Goal: Information Seeking & Learning: Stay updated

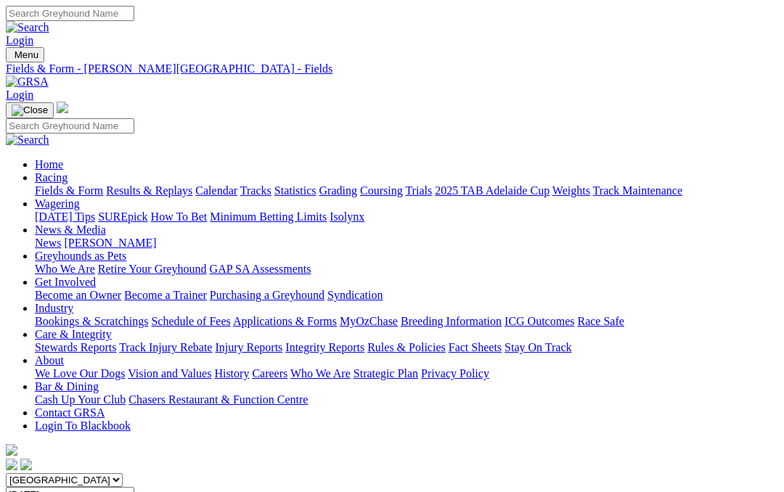
click at [106, 224] on link "News & Media" at bounding box center [70, 230] width 71 height 12
click at [237, 184] on link "Calendar" at bounding box center [216, 190] width 42 height 12
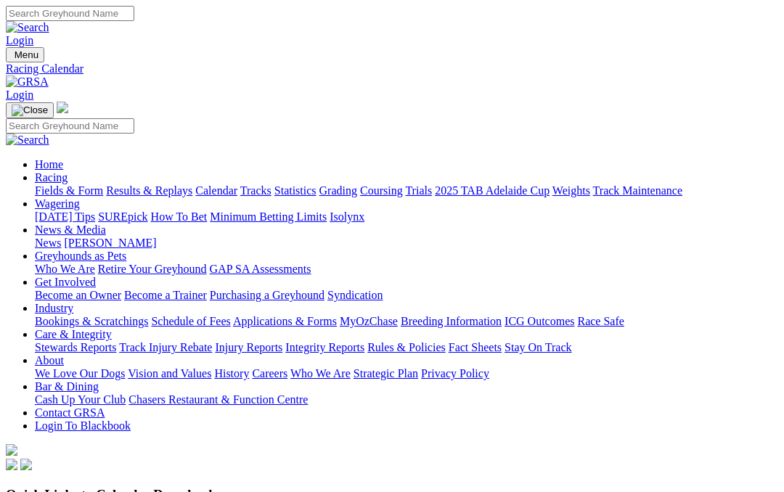
click at [106, 224] on link "News & Media" at bounding box center [70, 230] width 71 height 12
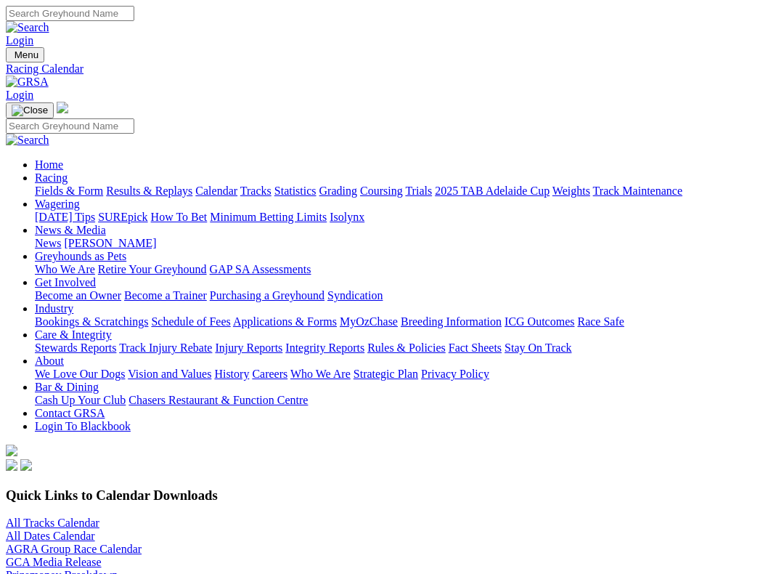
click at [61, 237] on link "News" at bounding box center [48, 243] width 26 height 12
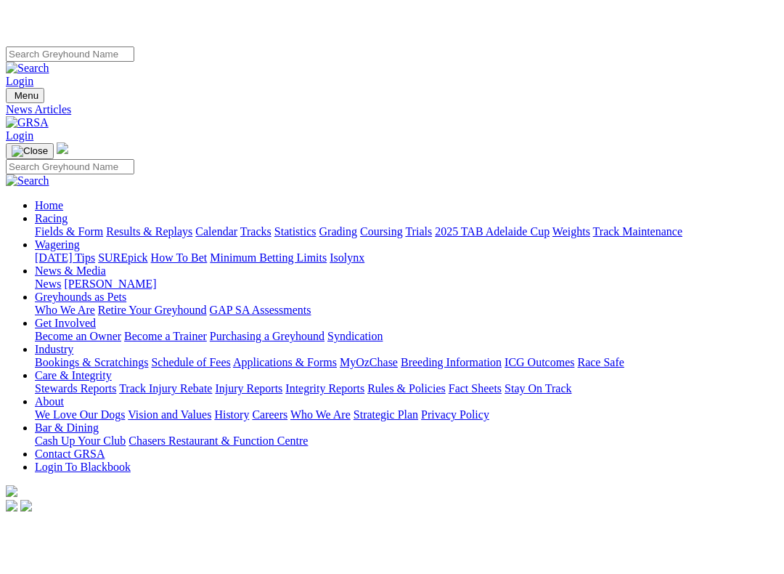
scroll to position [13, 0]
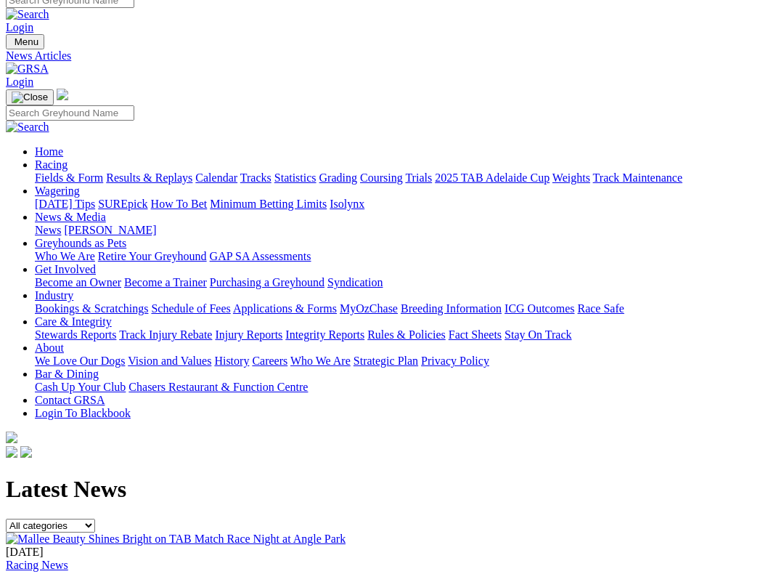
click at [78, 492] on img at bounding box center [176, 538] width 340 height 13
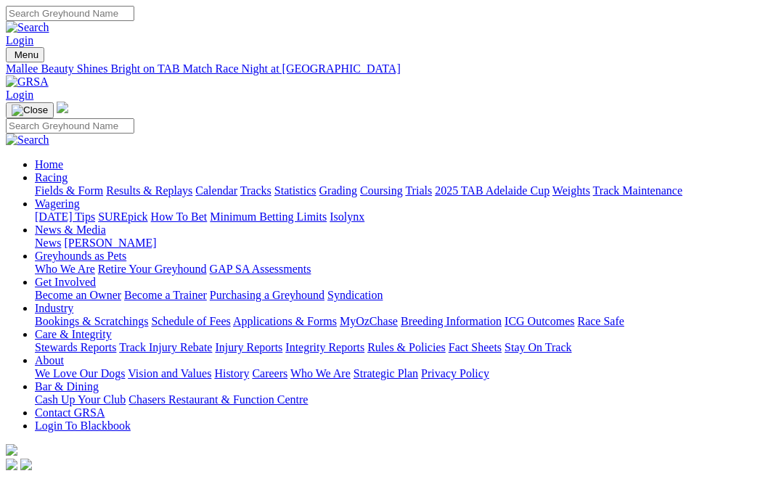
click at [112, 328] on link "Care & Integrity" at bounding box center [73, 334] width 77 height 12
click at [364, 341] on link "Integrity Reports" at bounding box center [324, 347] width 79 height 12
